Goal: Information Seeking & Learning: Learn about a topic

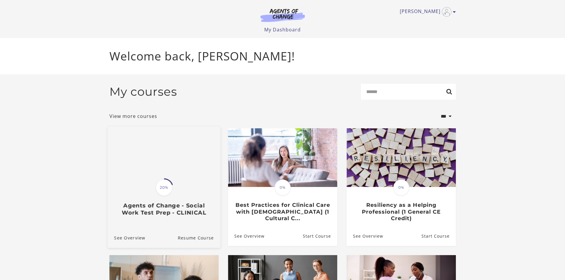
click at [186, 175] on img at bounding box center [163, 156] width 113 height 61
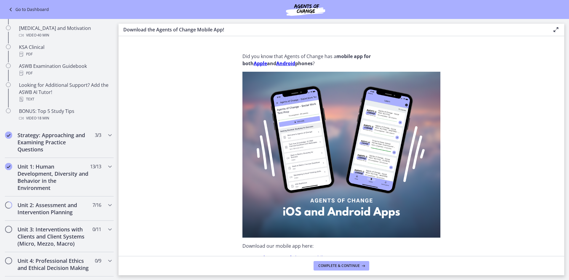
scroll to position [267, 0]
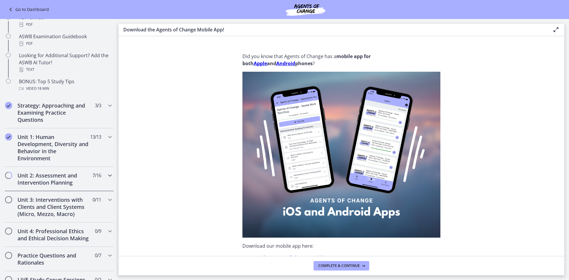
click at [106, 178] on icon "Chapters" at bounding box center [109, 175] width 7 height 7
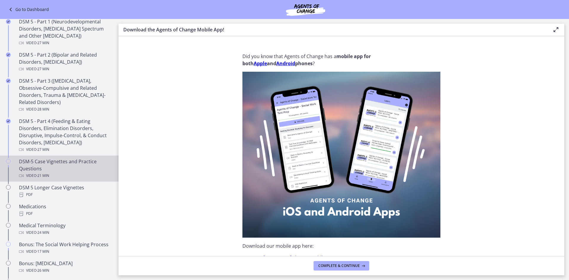
click at [70, 166] on div "DSM-5 Case Vignettes and Practice Questions Video · 21 min" at bounding box center [65, 168] width 92 height 21
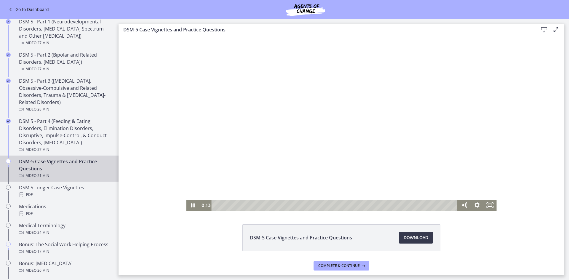
click at [365, 143] on div at bounding box center [341, 123] width 310 height 175
click at [373, 137] on div at bounding box center [341, 123] width 310 height 175
click at [192, 205] on icon "Pause" at bounding box center [193, 205] width 4 height 4
click at [486, 205] on icon "Fullscreen" at bounding box center [490, 205] width 13 height 11
click at [484, 200] on button "Fullscreen" at bounding box center [490, 205] width 13 height 11
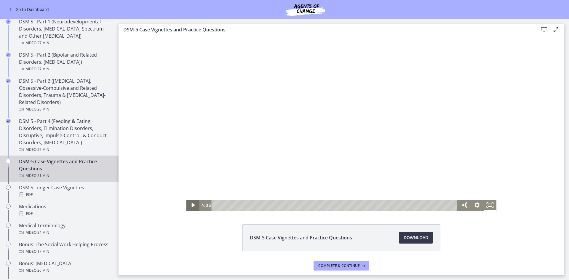
click at [191, 205] on icon "Play Video" at bounding box center [192, 205] width 3 height 4
click at [191, 204] on icon "Pause" at bounding box center [192, 205] width 13 height 11
click at [191, 205] on icon "Play Video" at bounding box center [193, 204] width 4 height 5
click at [186, 200] on button "Pause" at bounding box center [192, 205] width 13 height 11
click at [186, 200] on button "Play Video" at bounding box center [192, 205] width 13 height 11
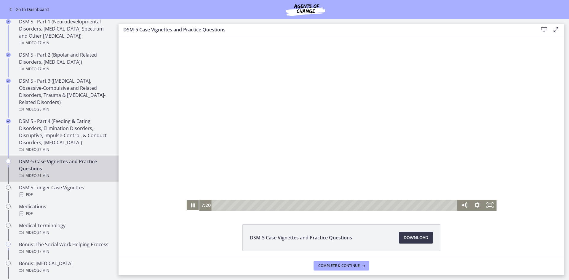
click at [186, 200] on button "Pause" at bounding box center [192, 205] width 13 height 11
click at [186, 200] on button "Play Video" at bounding box center [192, 205] width 13 height 11
click at [186, 200] on button "Pause" at bounding box center [192, 205] width 13 height 11
click at [186, 200] on button "Play Video" at bounding box center [192, 205] width 13 height 11
click at [186, 200] on button "Pause" at bounding box center [192, 205] width 13 height 11
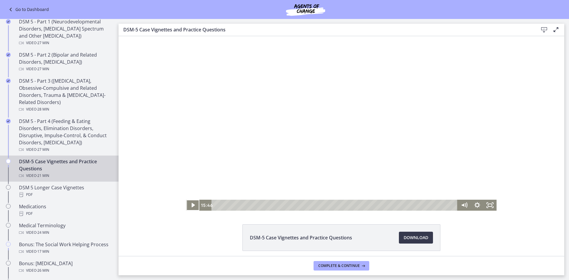
click at [186, 200] on button "Play Video" at bounding box center [192, 205] width 13 height 11
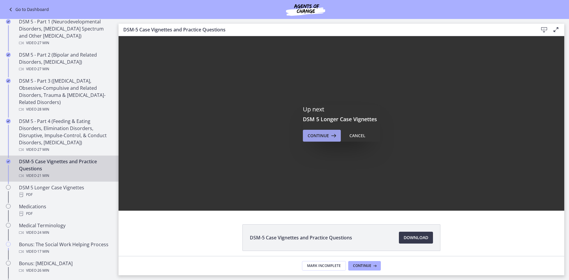
click at [316, 137] on span "Continue" at bounding box center [318, 135] width 21 height 7
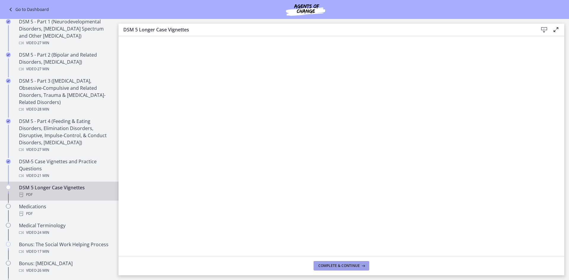
click at [338, 263] on span "Complete & continue" at bounding box center [338, 265] width 41 height 5
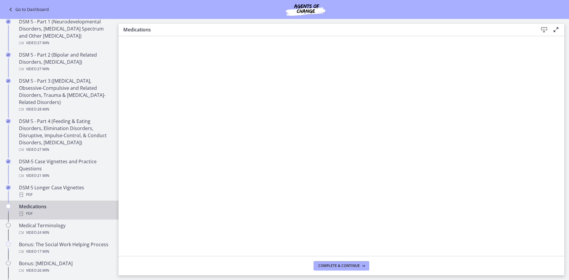
click at [533, 266] on footer "Complete & continue" at bounding box center [342, 265] width 446 height 19
click at [27, 211] on div "PDF" at bounding box center [65, 213] width 92 height 7
click at [543, 30] on icon at bounding box center [544, 29] width 7 height 7
click at [360, 267] on icon at bounding box center [363, 265] width 6 height 5
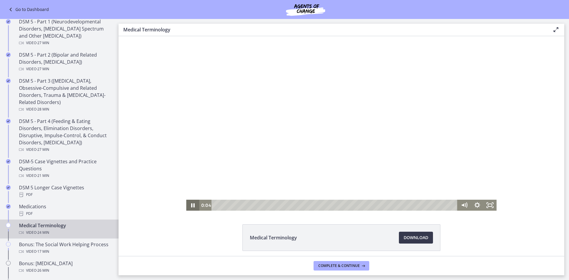
click at [191, 206] on icon "Pause" at bounding box center [193, 205] width 4 height 4
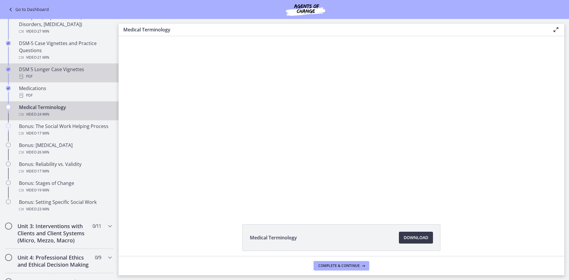
scroll to position [385, 0]
